Goal: Information Seeking & Learning: Learn about a topic

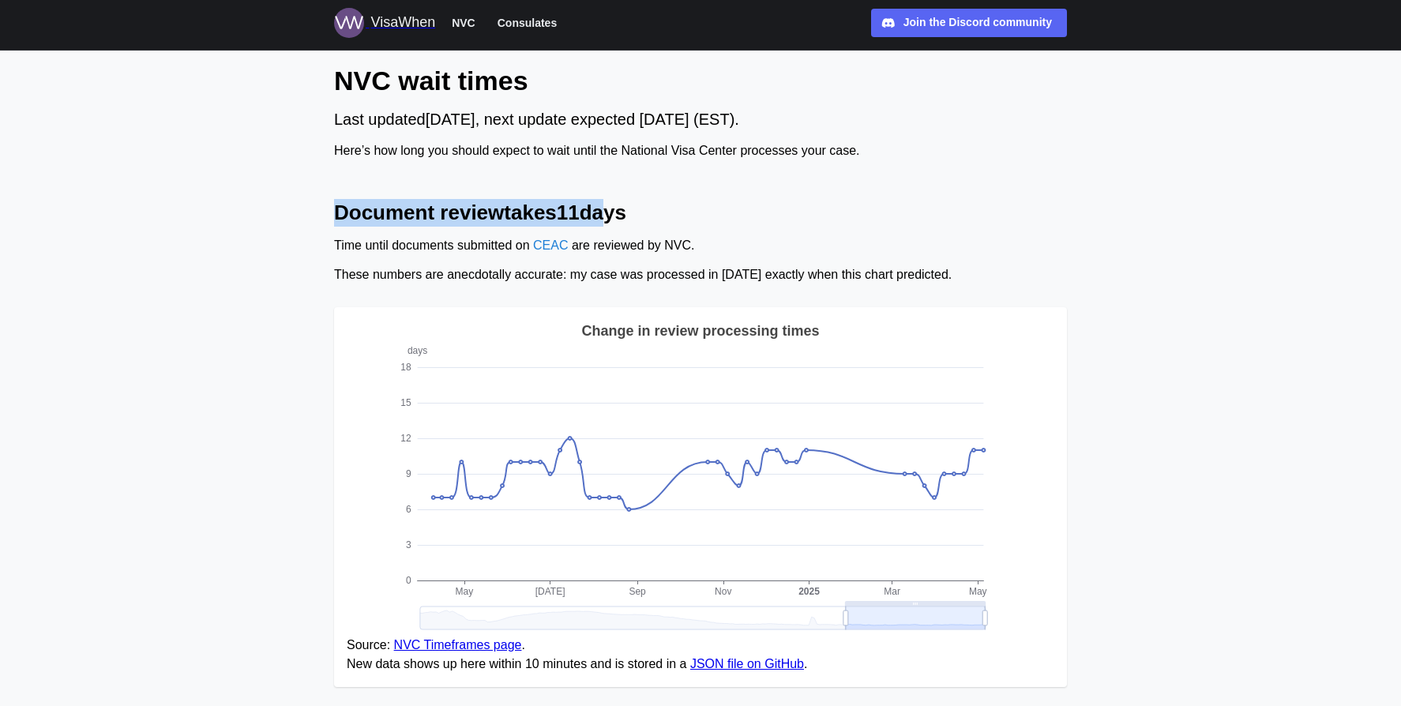
drag, startPoint x: 461, startPoint y: 189, endPoint x: 620, endPoint y: 221, distance: 162.0
click at [697, 225] on h2 "Document review takes 11 days" at bounding box center [700, 213] width 733 height 28
click at [454, 26] on span "NVC" at bounding box center [464, 22] width 24 height 19
click at [505, 21] on span "Consulates" at bounding box center [526, 22] width 59 height 19
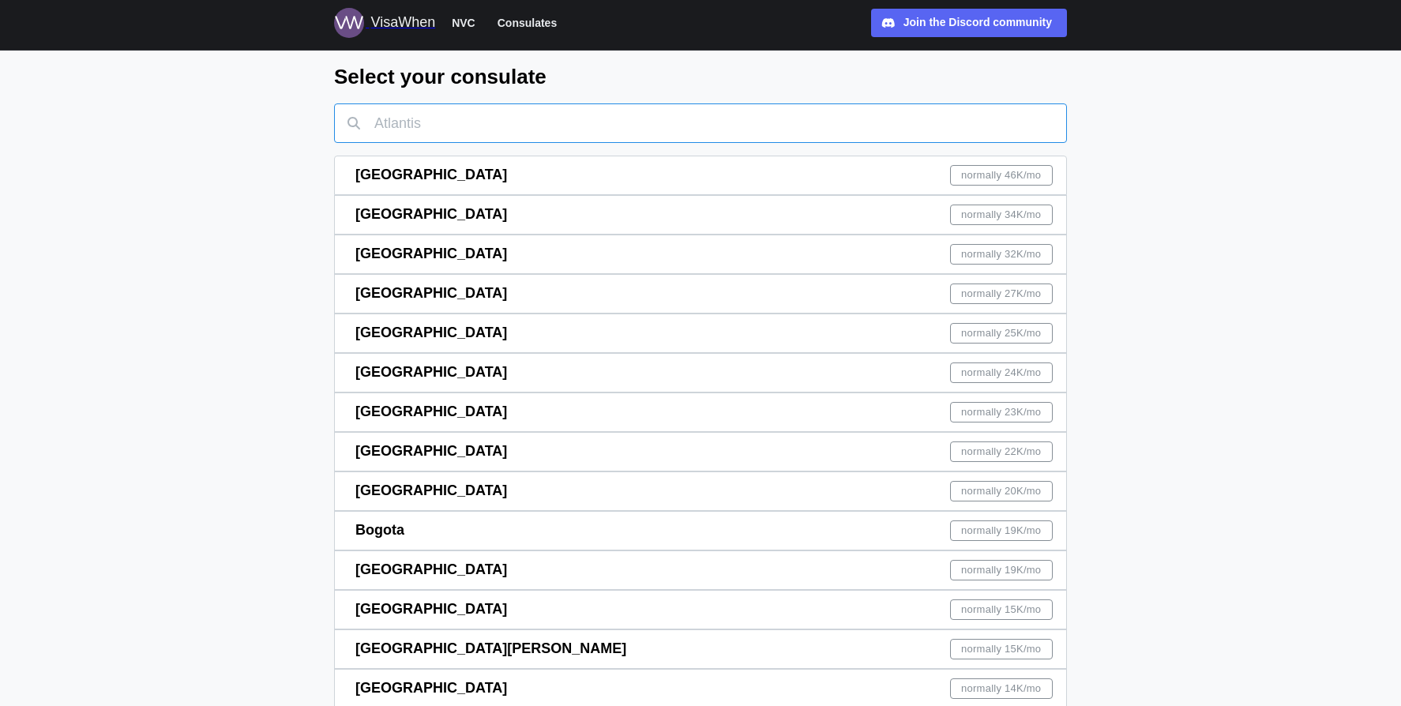
click at [482, 130] on input "text" at bounding box center [700, 122] width 733 height 39
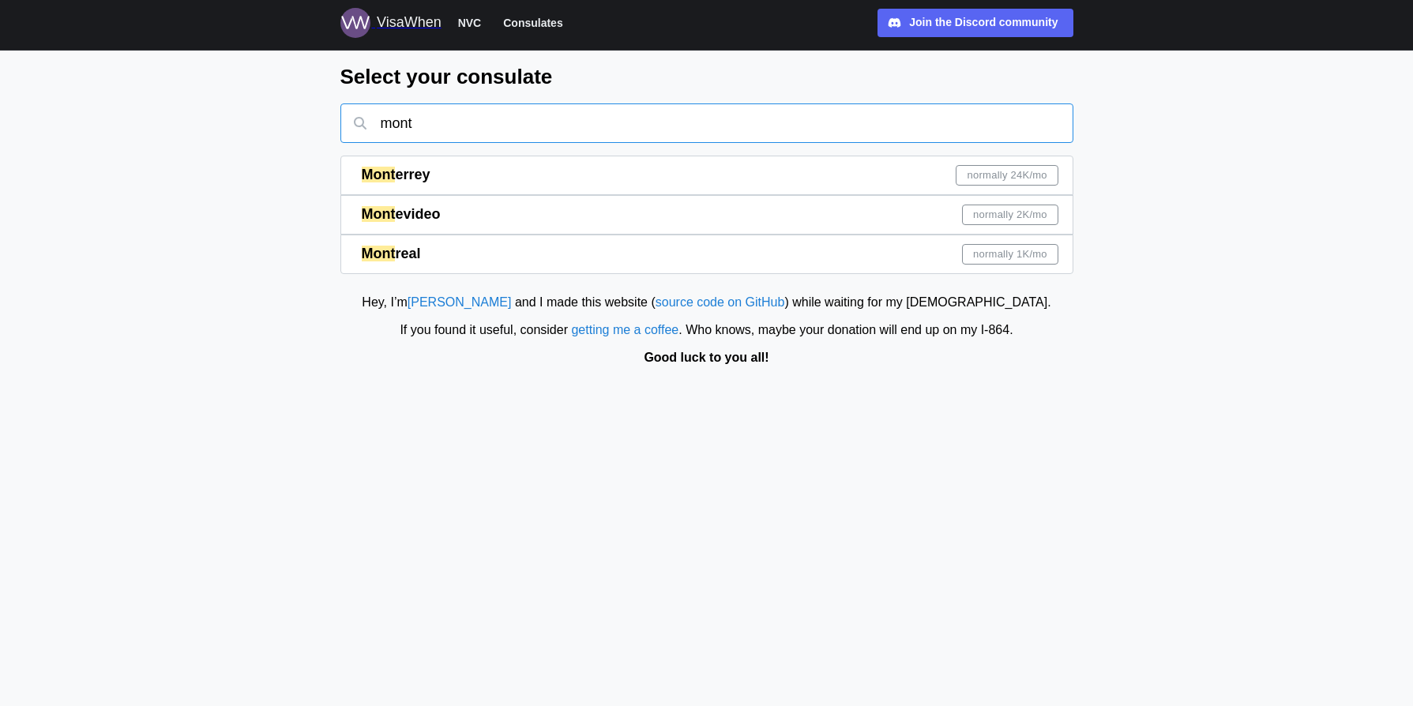
type input "mont"
click at [443, 251] on div "Mont real normally 1K /mo" at bounding box center [710, 254] width 697 height 38
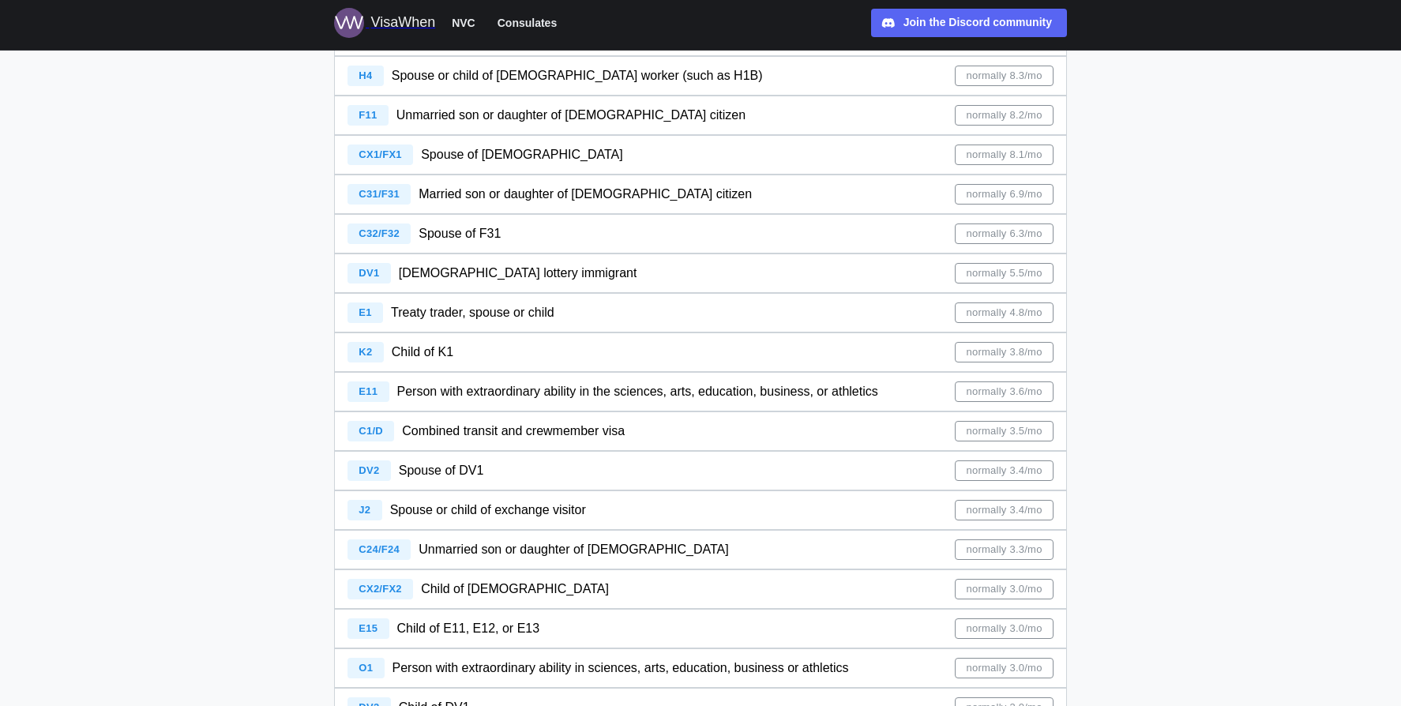
scroll to position [799, 0]
click at [536, 321] on div "Treaty trader, spouse or child" at bounding box center [472, 314] width 163 height 20
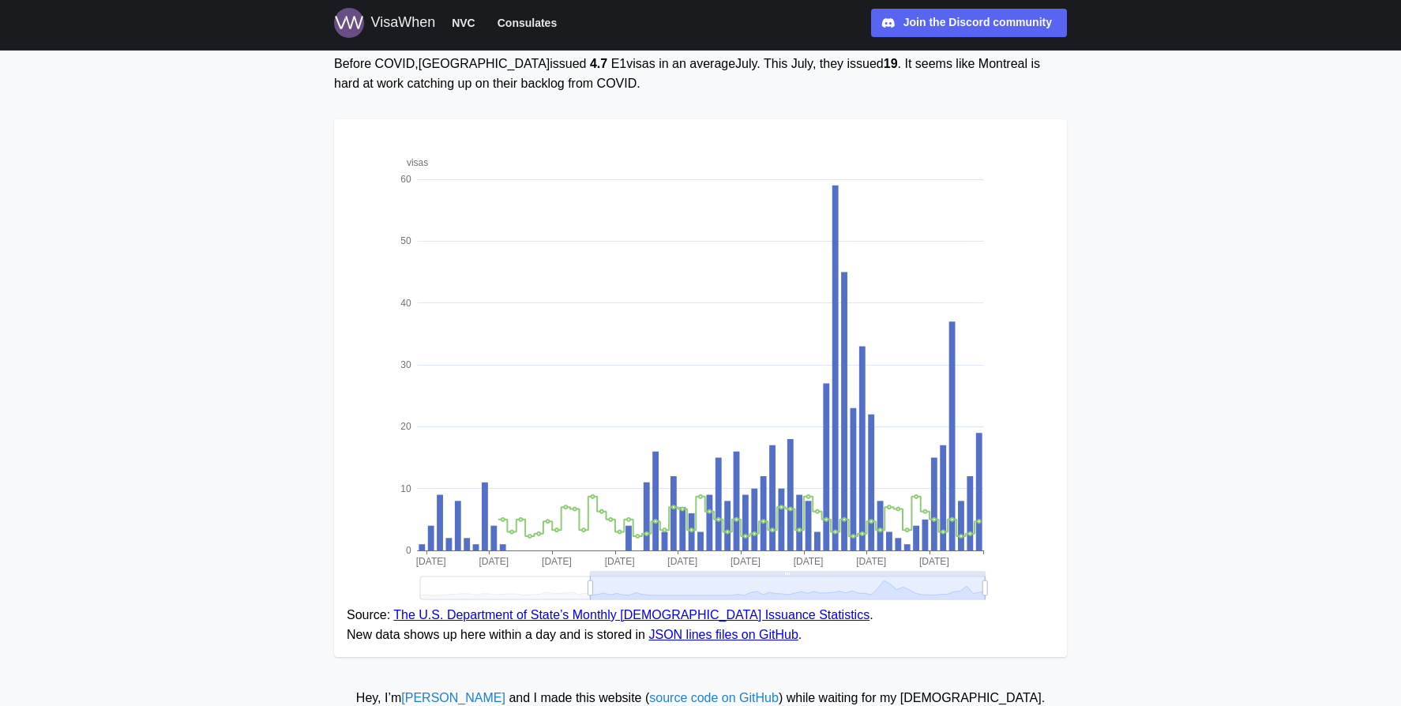
scroll to position [206, 0]
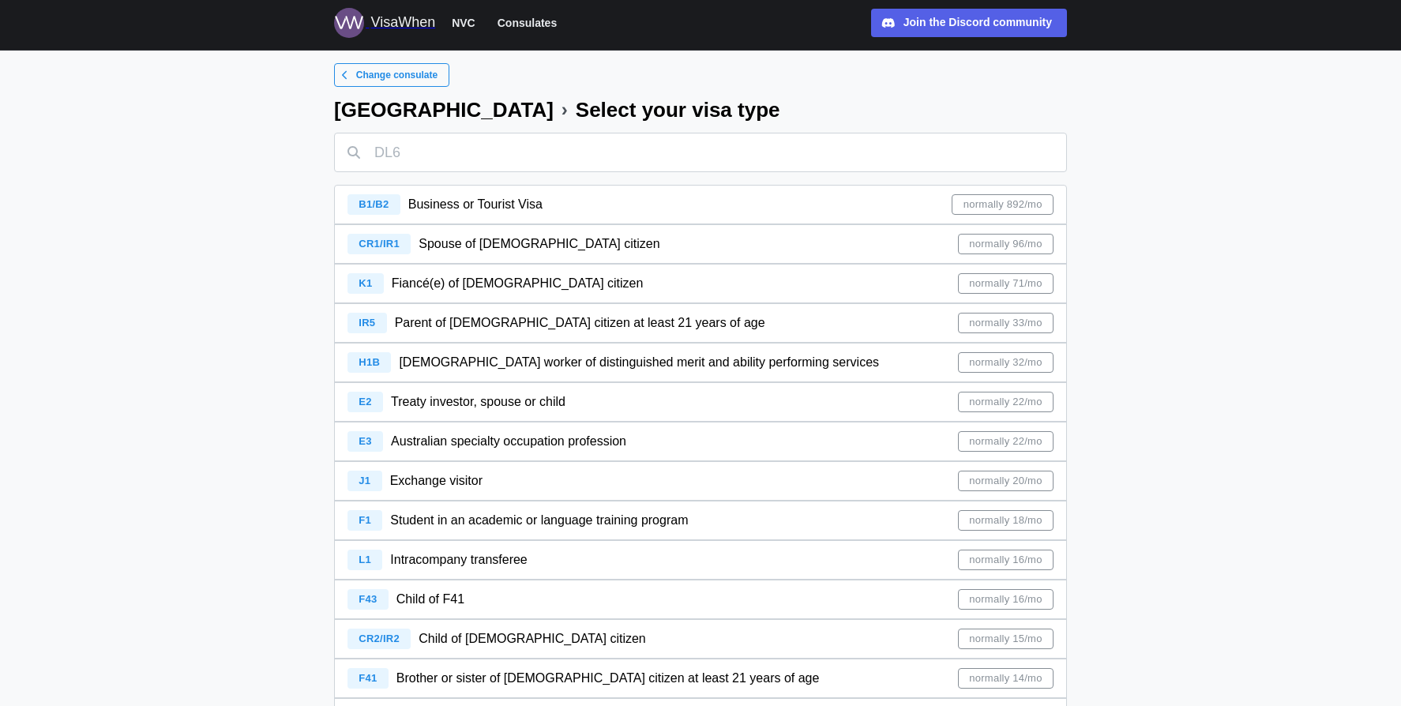
click at [987, 24] on div "Join the Discord community" at bounding box center [977, 22] width 148 height 17
click at [595, 212] on div "B1/B2 Business or Tourist Visa normally 892/mo" at bounding box center [700, 205] width 706 height 38
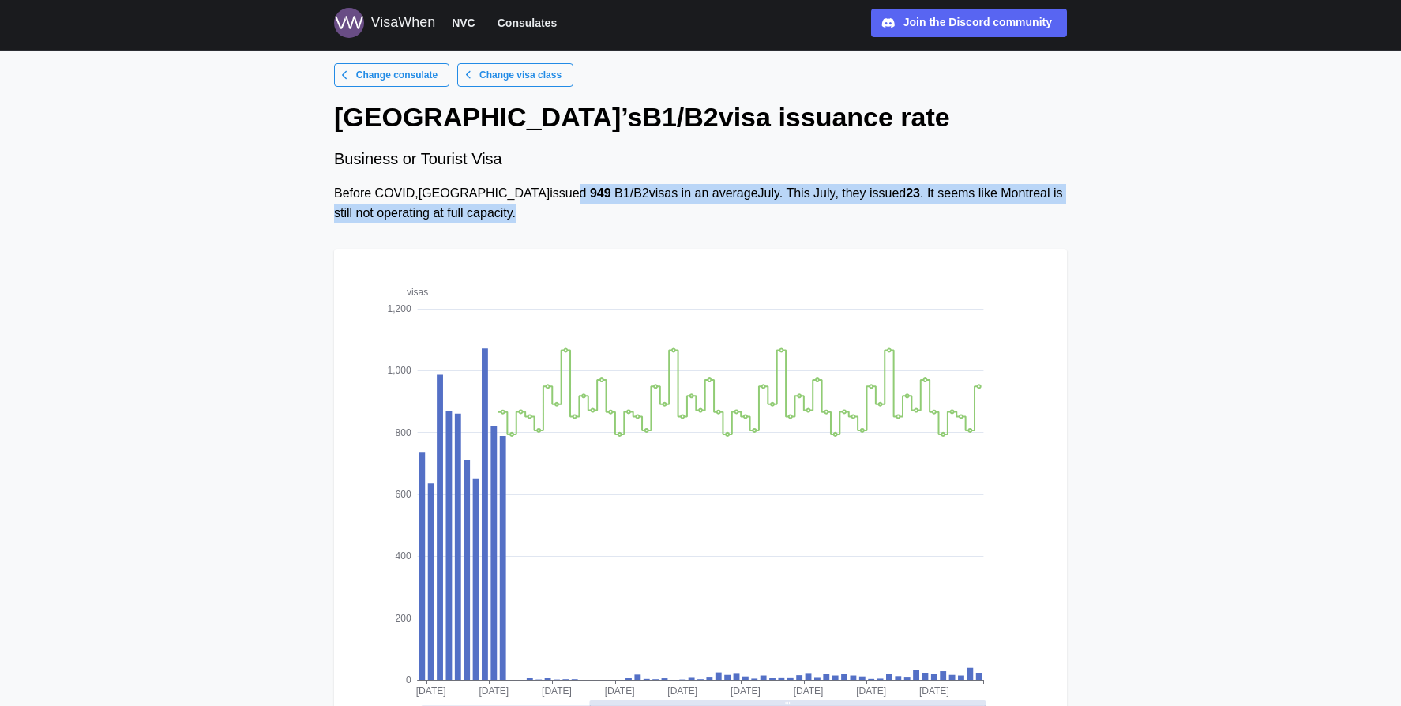
drag, startPoint x: 519, startPoint y: 225, endPoint x: 491, endPoint y: 184, distance: 49.5
click at [491, 184] on div "Change consulate Change visa class Montreal ’s B1/B2 visa issuance rate Busines…" at bounding box center [700, 431] width 733 height 736
click at [588, 201] on div "Before COVID, [GEOGRAPHIC_DATA] issued 949 B1/B2 visas in an average July . Thi…" at bounding box center [700, 203] width 733 height 39
drag, startPoint x: 685, startPoint y: 209, endPoint x: 652, endPoint y: 184, distance: 41.1
click at [653, 185] on div "Before COVID, [GEOGRAPHIC_DATA] issued 949 B1/B2 visas in an average July . Thi…" at bounding box center [700, 203] width 733 height 39
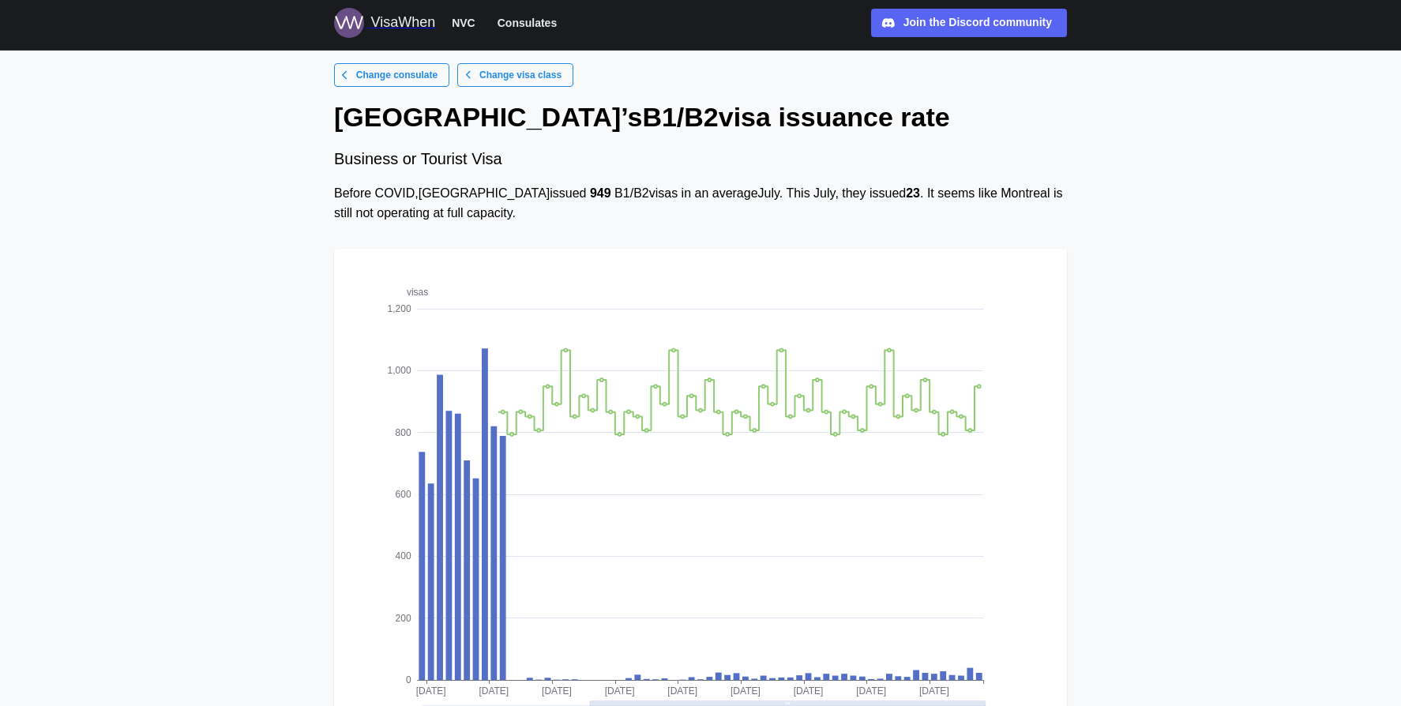
click at [659, 184] on div "Before COVID, [GEOGRAPHIC_DATA] issued 949 B1/B2 visas in an average July . Thi…" at bounding box center [700, 203] width 733 height 39
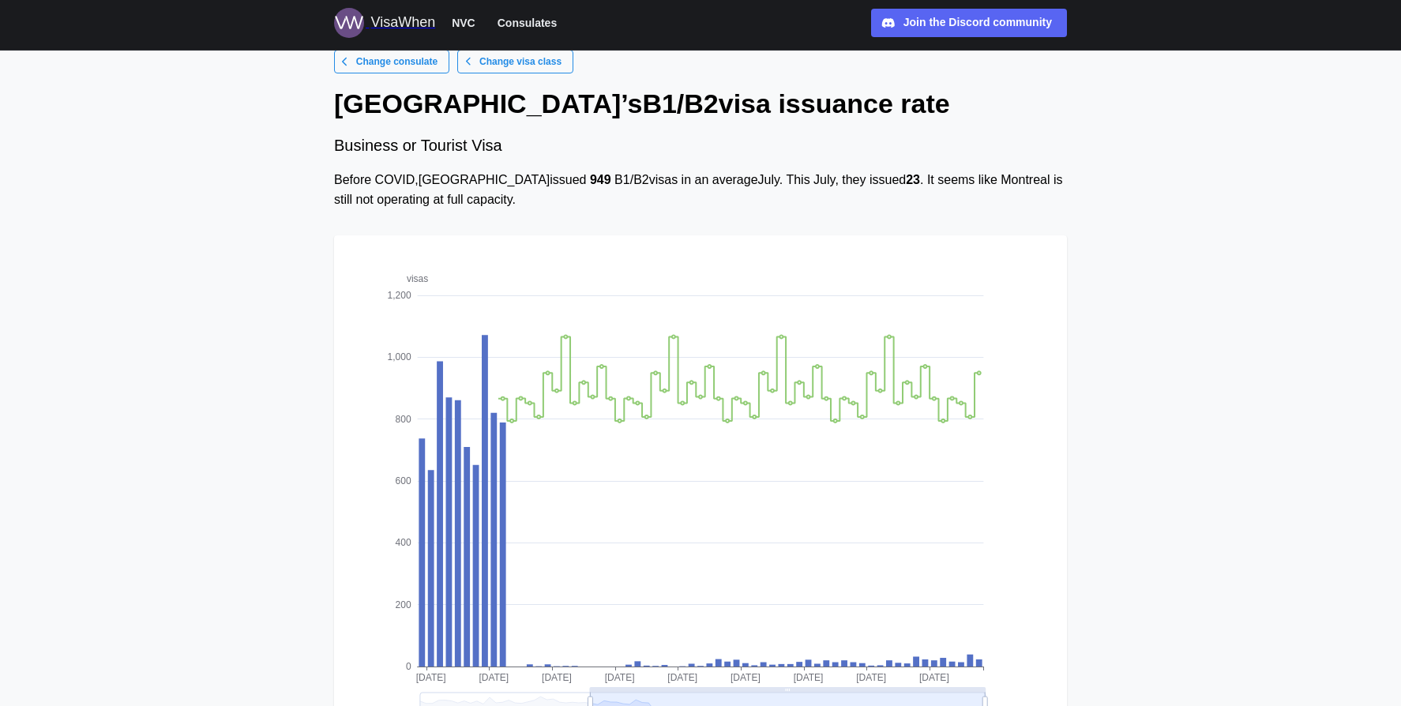
scroll to position [30, 0]
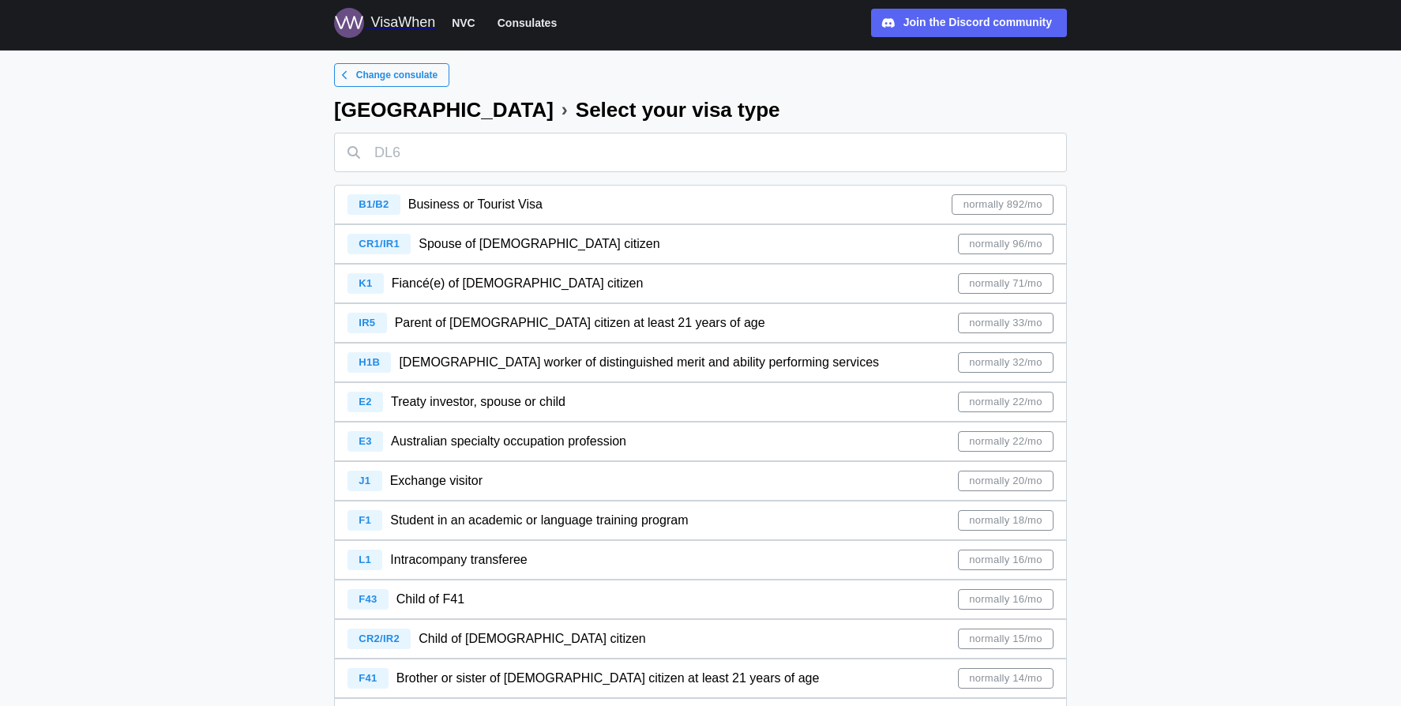
click at [475, 410] on div "Treaty investor, spouse or child" at bounding box center [478, 402] width 175 height 20
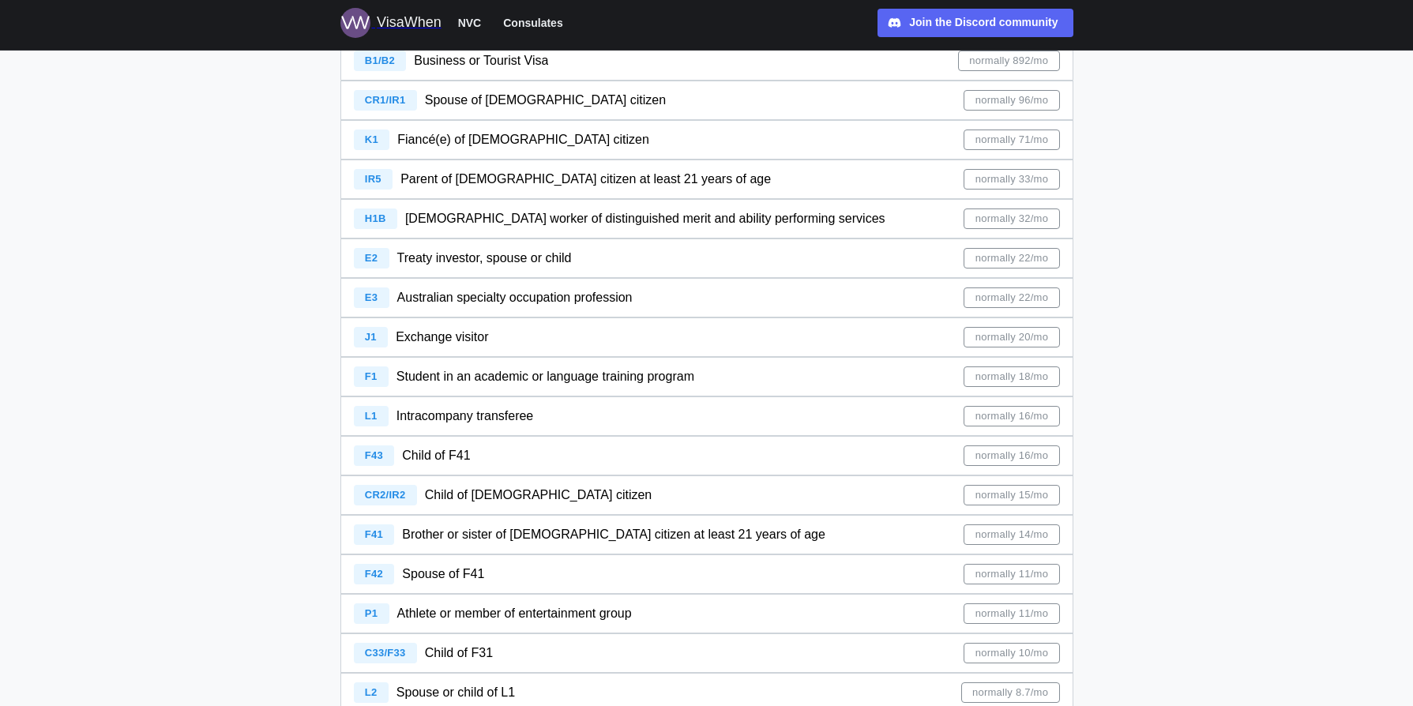
scroll to position [193, 0]
